Goal: Navigation & Orientation: Find specific page/section

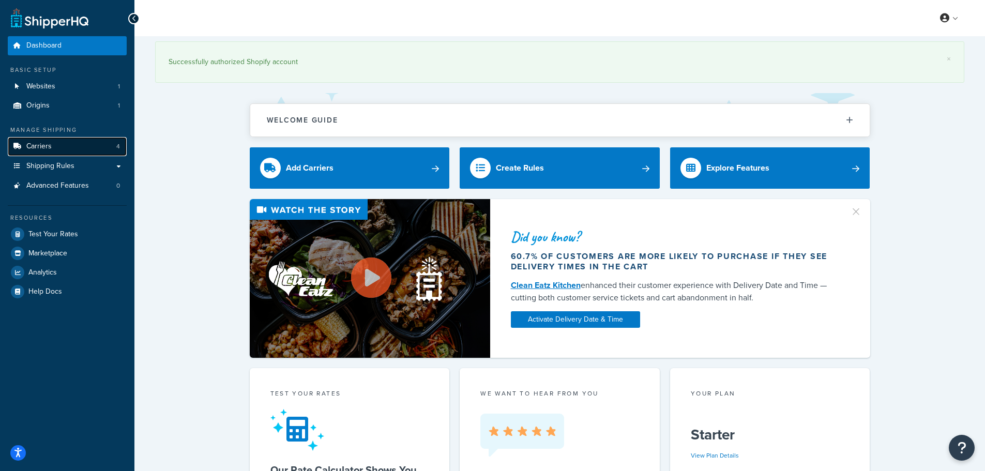
click at [41, 140] on link "Carriers 4" at bounding box center [67, 146] width 119 height 19
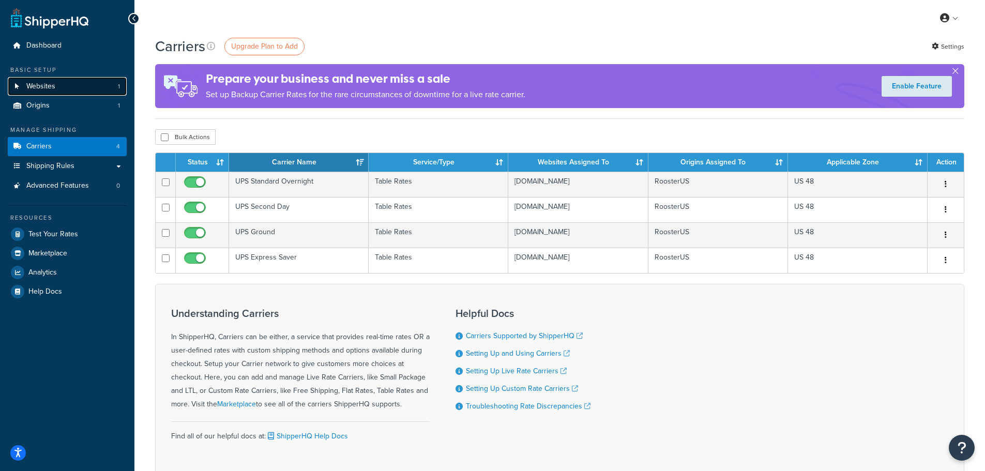
drag, startPoint x: 69, startPoint y: 82, endPoint x: 72, endPoint y: 90, distance: 8.2
click at [70, 82] on link "Websites 1" at bounding box center [67, 86] width 119 height 19
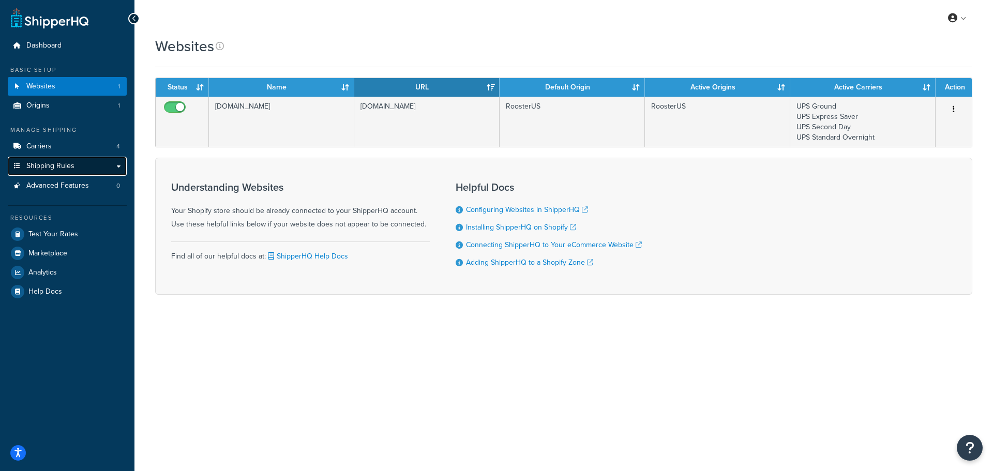
click at [64, 157] on link "Shipping Rules" at bounding box center [67, 166] width 119 height 19
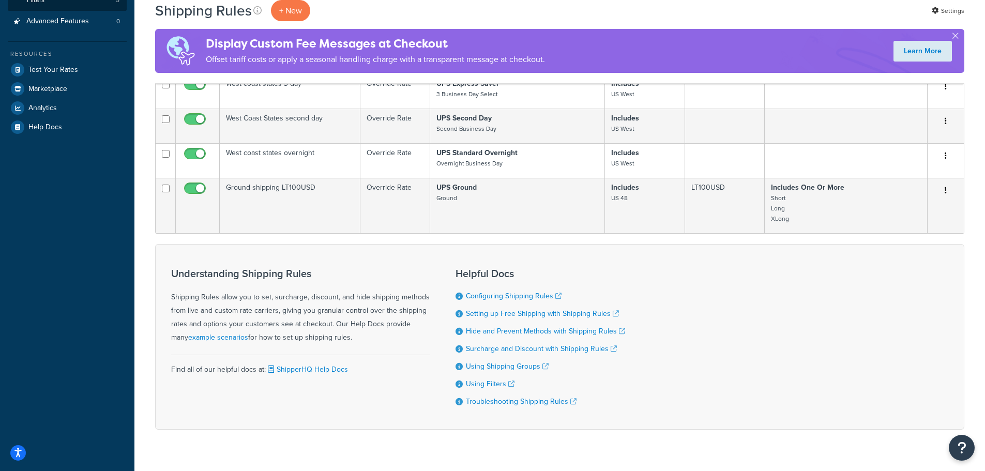
scroll to position [265, 0]
